Goal: Transaction & Acquisition: Purchase product/service

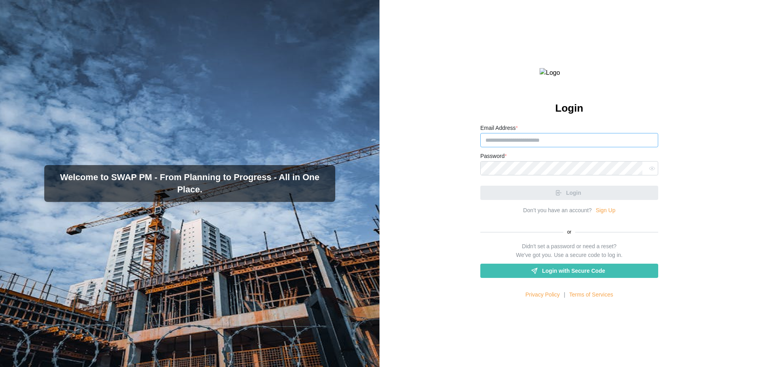
click at [505, 147] on input "Email Address *" at bounding box center [569, 140] width 178 height 14
type input "*******"
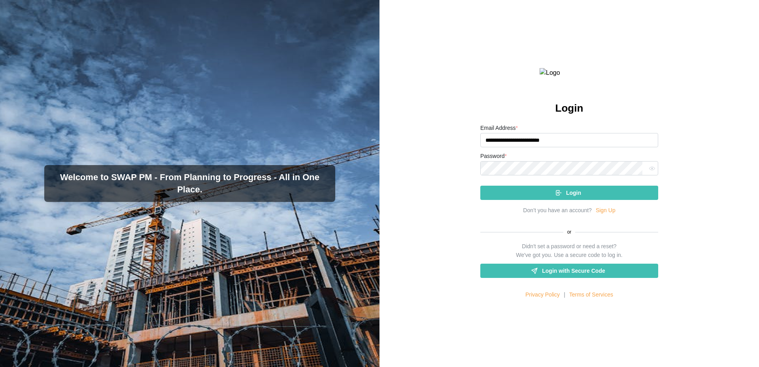
click at [520, 147] on input "**********" at bounding box center [569, 140] width 178 height 14
type input "**********"
click at [480, 185] on button "Login" at bounding box center [569, 192] width 178 height 14
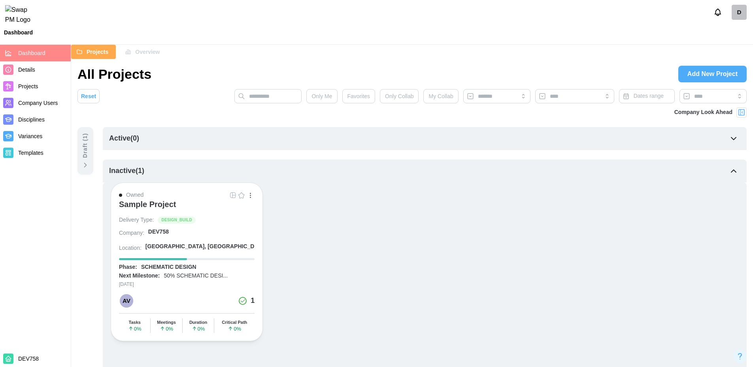
click at [342, 202] on div "Owned Sample Project Delivery Type: DESIGN_BUILD Company: DEV758 Location: [GEO…" at bounding box center [425, 261] width 628 height 159
click at [155, 204] on div "Sample Project" at bounding box center [147, 203] width 57 height 9
click at [83, 153] on div "Draft ( 1 )" at bounding box center [85, 145] width 9 height 25
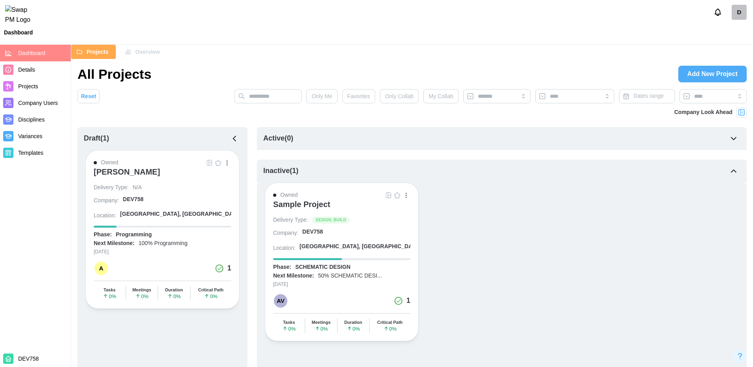
click at [225, 163] on button "button" at bounding box center [227, 162] width 9 height 9
click at [133, 168] on div "[PERSON_NAME]" at bounding box center [127, 171] width 66 height 9
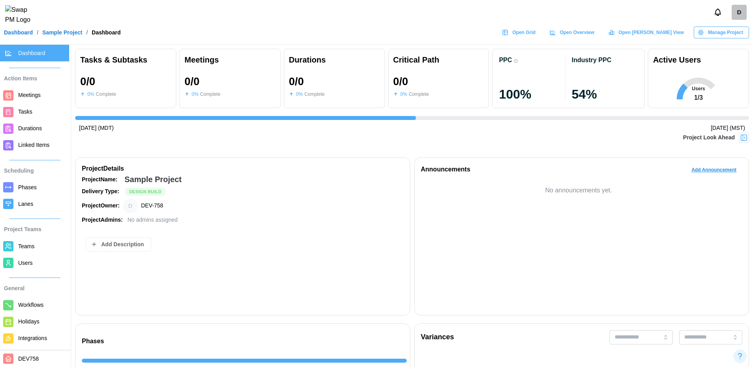
scroll to position [0, 1701]
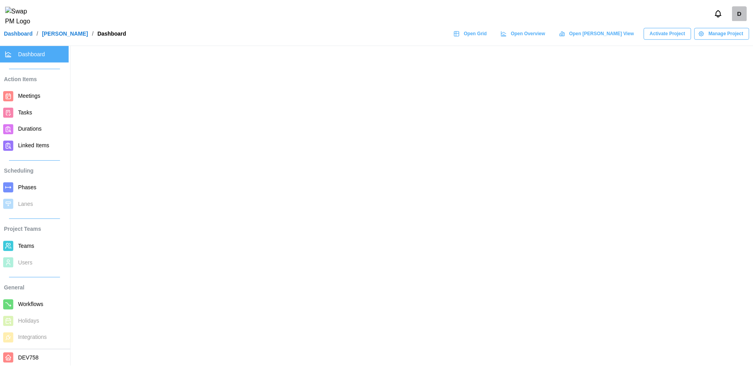
scroll to position [26, 0]
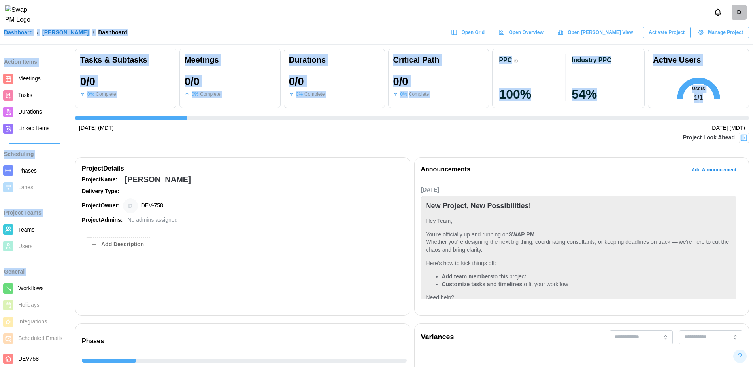
drag, startPoint x: 147, startPoint y: 118, endPoint x: 537, endPoint y: 21, distance: 401.3
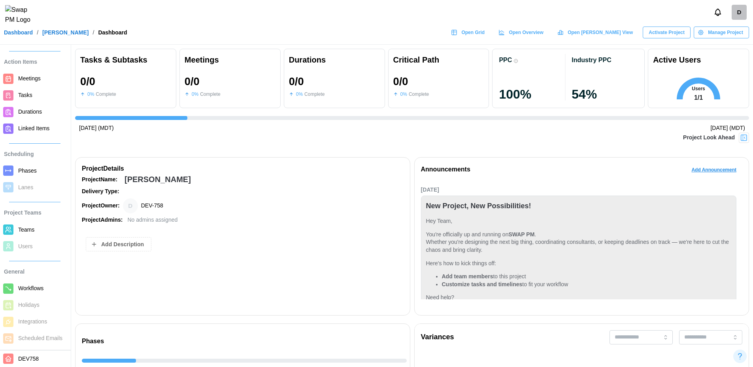
click at [537, 21] on div "D" at bounding box center [376, 12] width 753 height 25
click at [735, 15] on div "D" at bounding box center [739, 12] width 15 height 15
click at [729, 35] on div "My Profile" at bounding box center [734, 34] width 25 height 9
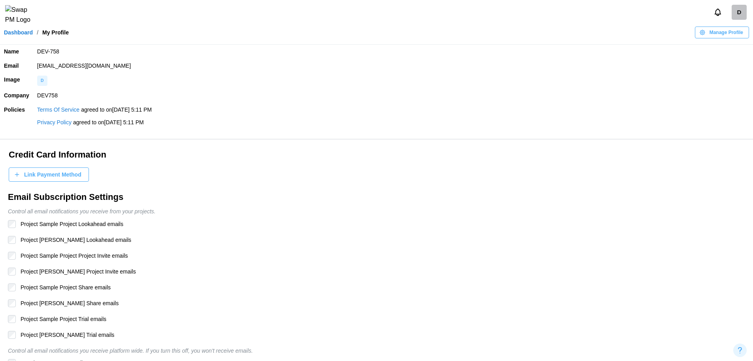
drag, startPoint x: 137, startPoint y: 68, endPoint x: 35, endPoint y: 67, distance: 102.0
click at [35, 67] on td "[EMAIL_ADDRESS][DOMAIN_NAME]" at bounding box center [393, 66] width 720 height 14
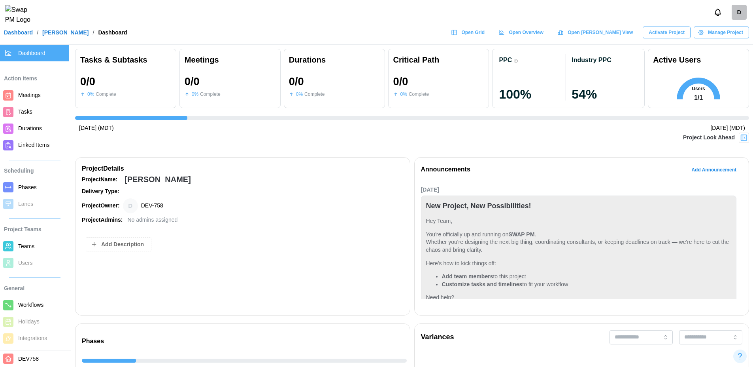
scroll to position [26, 0]
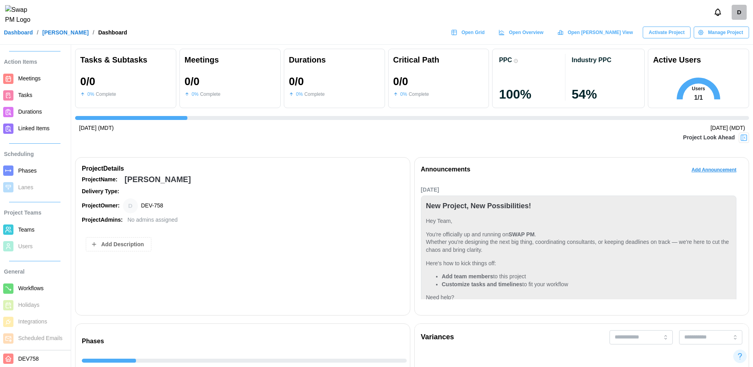
click at [668, 38] on span "Activate Project" at bounding box center [667, 32] width 36 height 11
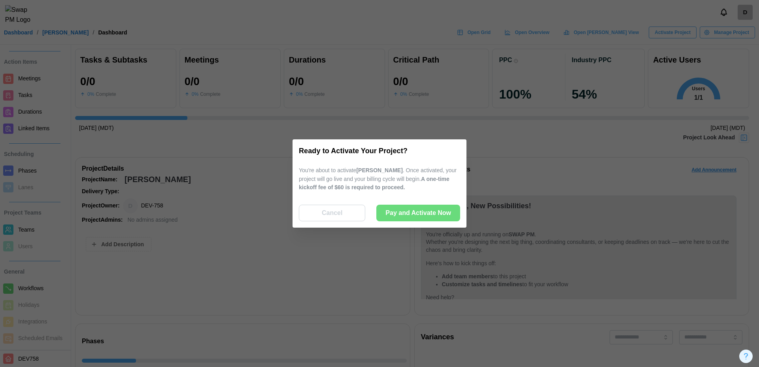
click at [352, 210] on div "Cancel" at bounding box center [332, 213] width 48 height 16
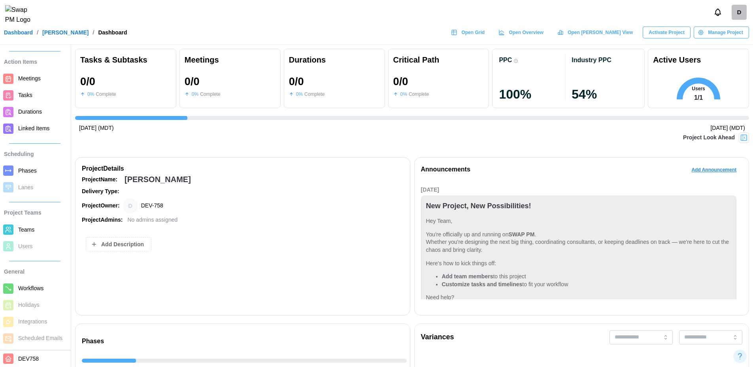
click at [671, 38] on span "Activate Project" at bounding box center [667, 32] width 36 height 11
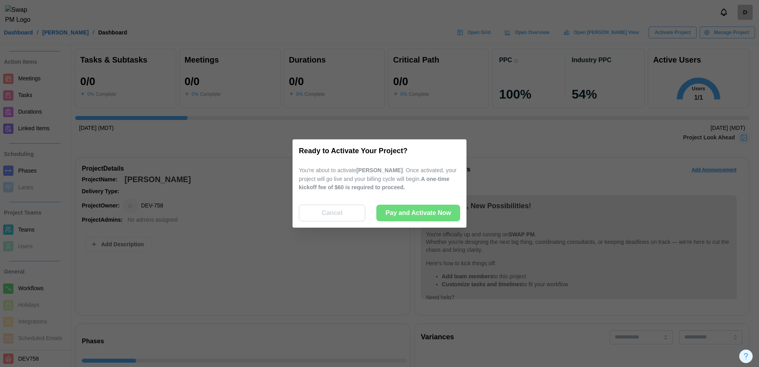
click at [416, 218] on span "Pay and Activate Now" at bounding box center [419, 213] width 66 height 16
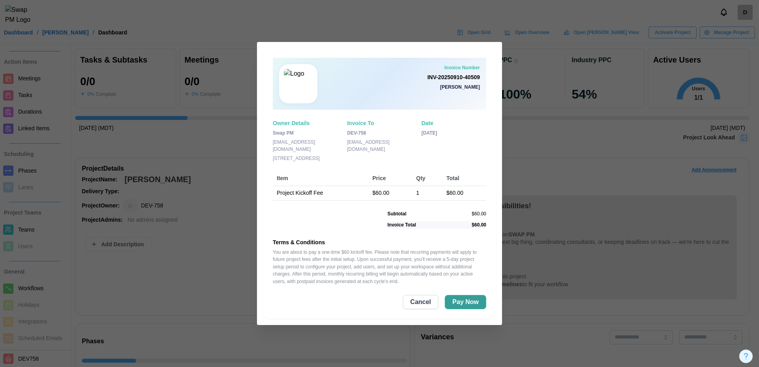
click at [465, 302] on span "Pay Now" at bounding box center [465, 301] width 26 height 13
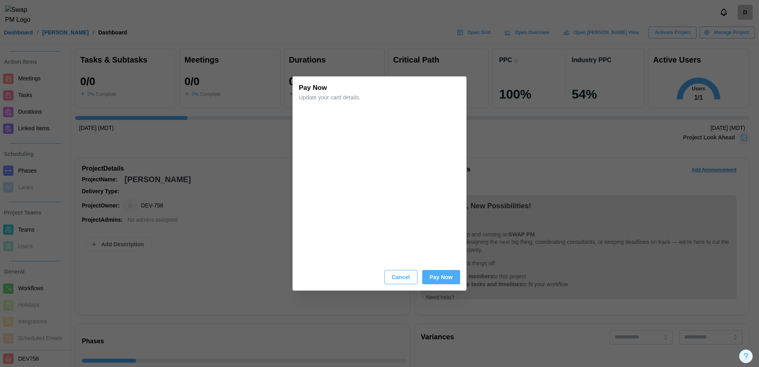
click at [442, 277] on span "Pay Now" at bounding box center [441, 276] width 23 height 13
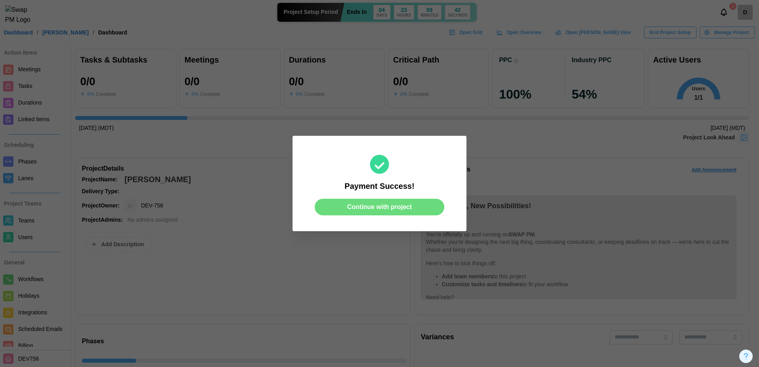
click at [384, 208] on span "Continue with project" at bounding box center [379, 207] width 65 height 16
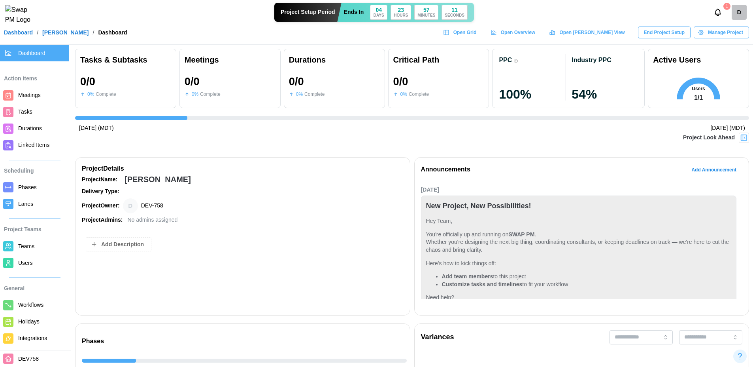
scroll to position [42, 0]
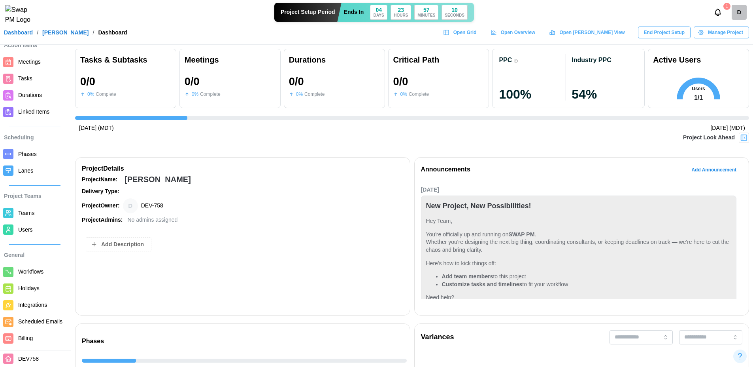
click at [32, 340] on span "Billing" at bounding box center [25, 337] width 15 height 6
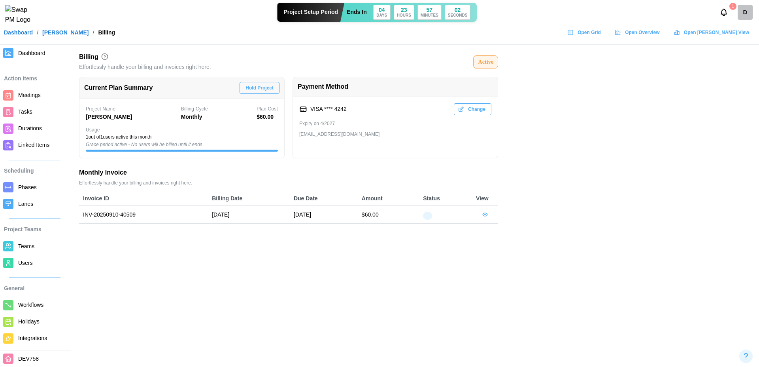
click at [746, 16] on div "D" at bounding box center [745, 12] width 15 height 15
click at [618, 107] on main "Billing Effortlessly handle your billing and invoices right here. Active Curren…" at bounding box center [379, 183] width 759 height 367
click at [30, 50] on span "Dashboard" at bounding box center [31, 53] width 27 height 6
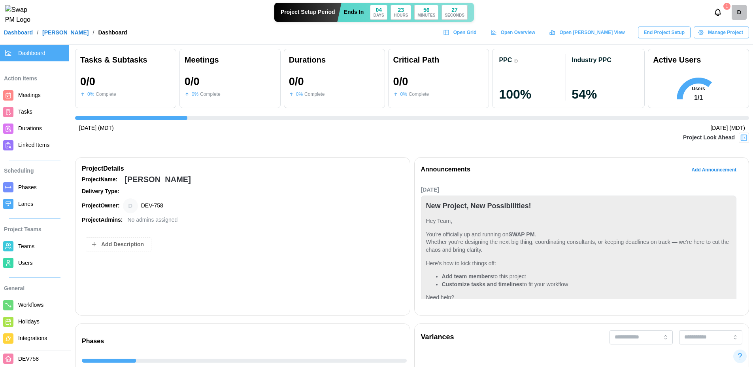
click at [680, 37] on span "End Project Setup" at bounding box center [664, 32] width 41 height 11
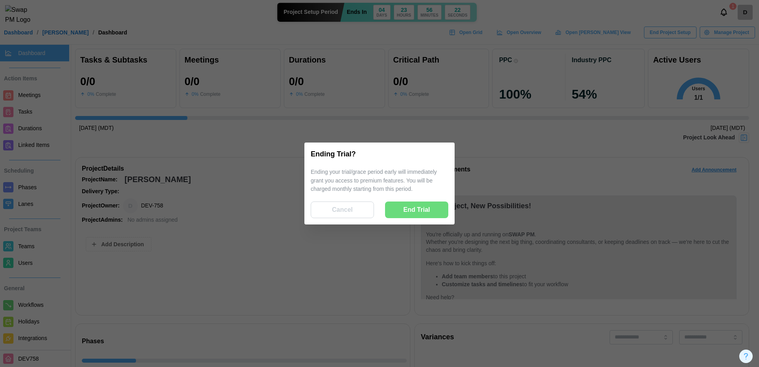
click at [338, 202] on span "Cancel" at bounding box center [342, 210] width 21 height 16
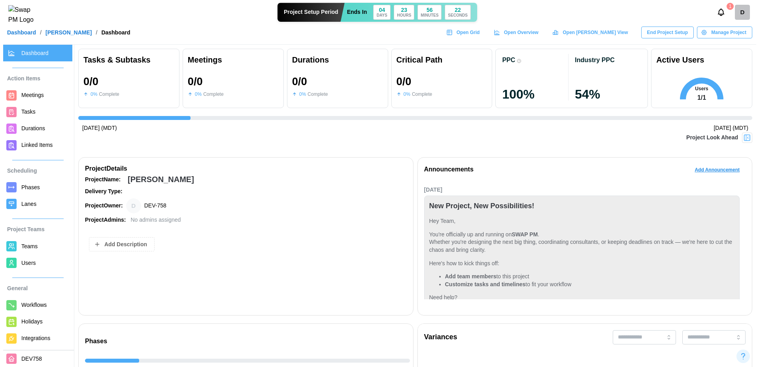
scroll to position [42, 0]
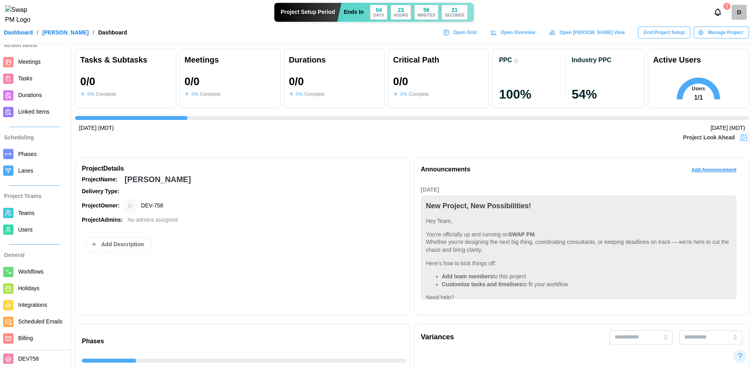
click at [31, 339] on span "Billing" at bounding box center [25, 337] width 15 height 6
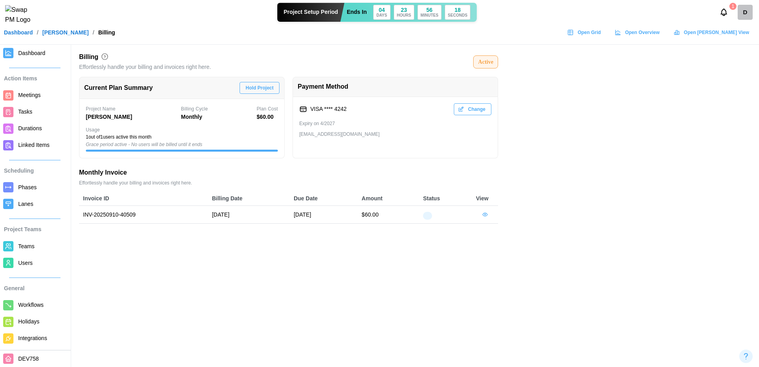
click at [269, 89] on span "Hold Project" at bounding box center [260, 87] width 28 height 11
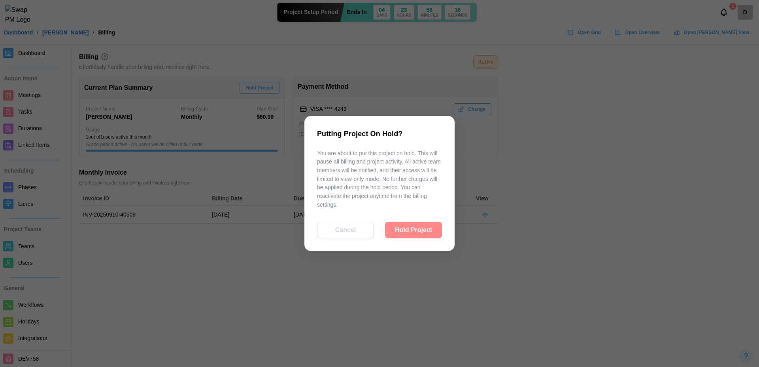
click at [420, 235] on span "Hold Project" at bounding box center [413, 230] width 37 height 16
